Goal: Find specific page/section: Find specific page/section

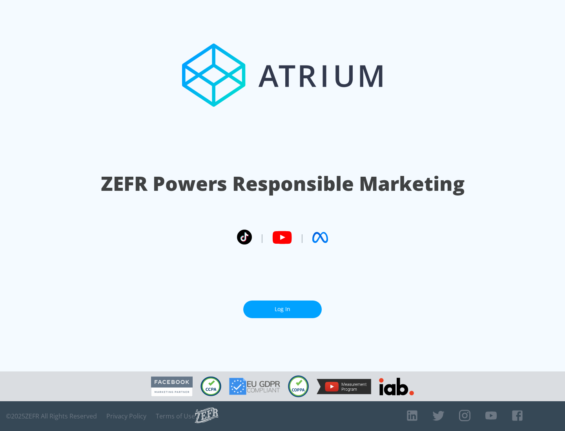
click at [282, 309] on link "Log In" at bounding box center [282, 310] width 78 height 18
